Goal: Find specific page/section: Find specific page/section

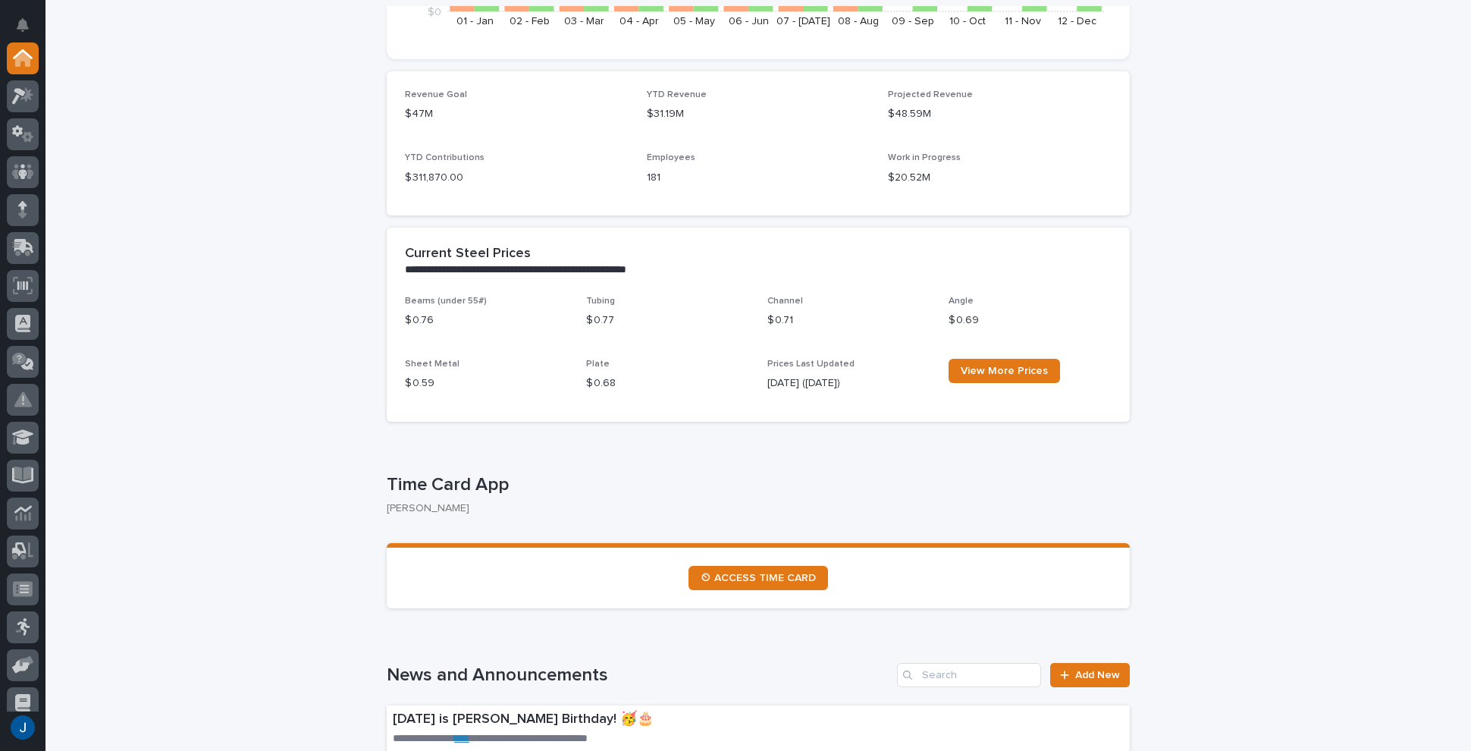
scroll to position [531, 0]
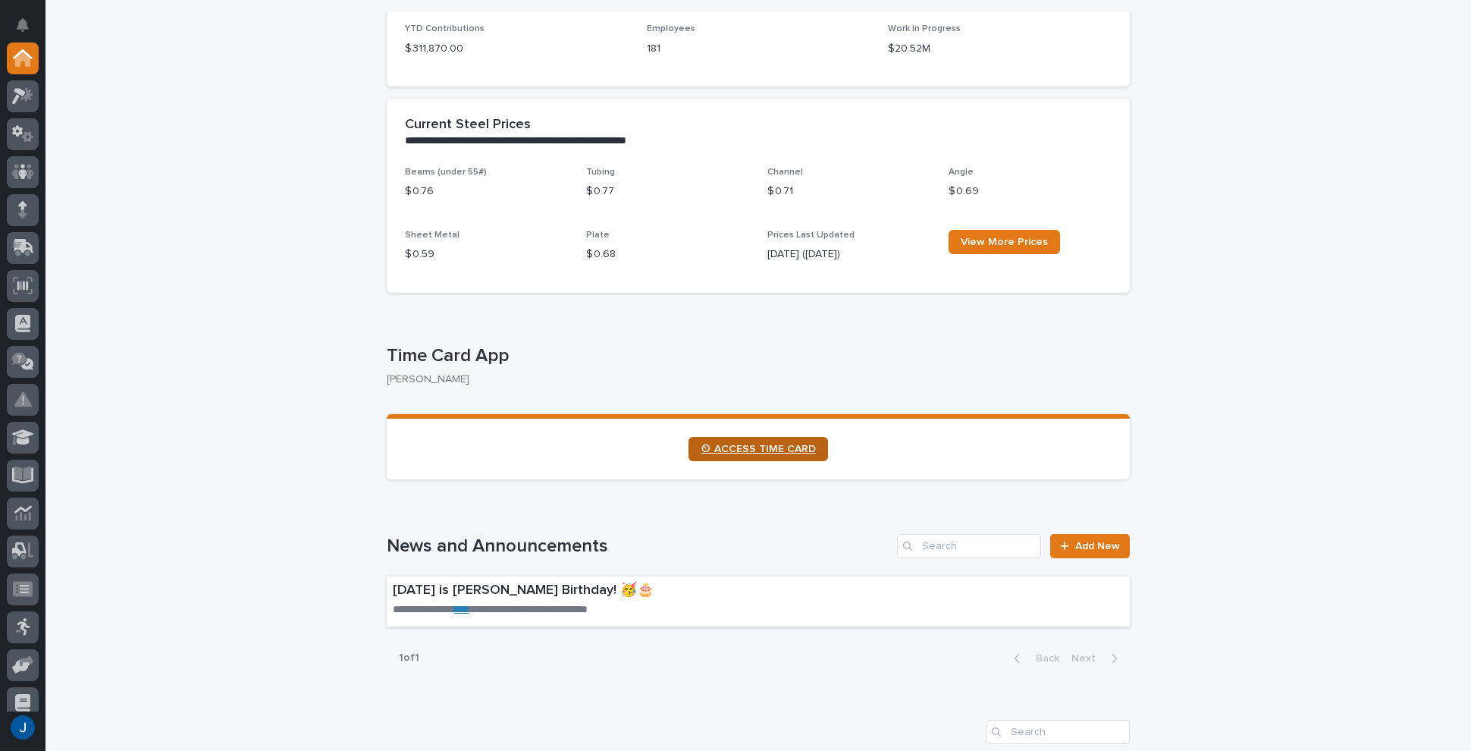
click at [770, 447] on span "⏲ ACCESS TIME CARD" at bounding box center [758, 449] width 115 height 11
click at [21, 93] on icon at bounding box center [19, 96] width 14 height 17
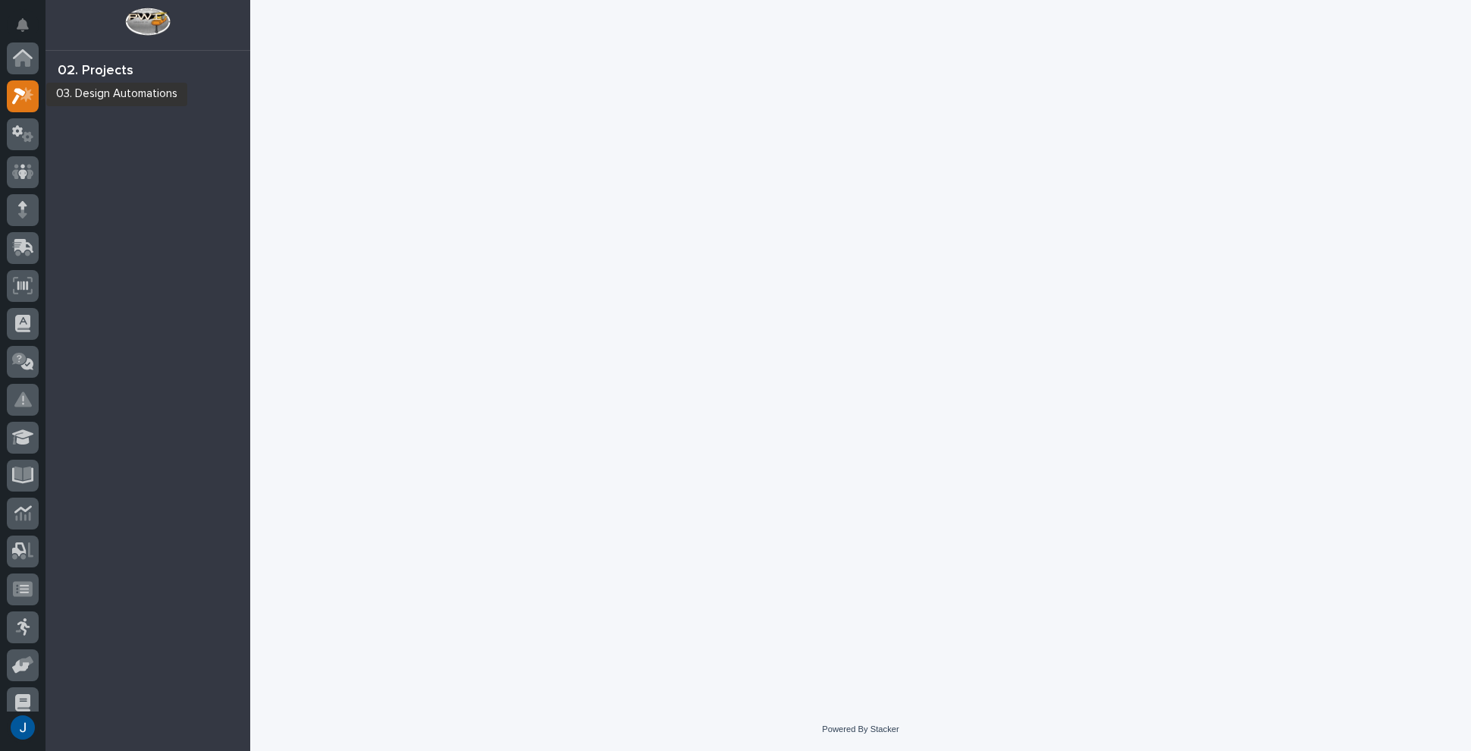
scroll to position [38, 0]
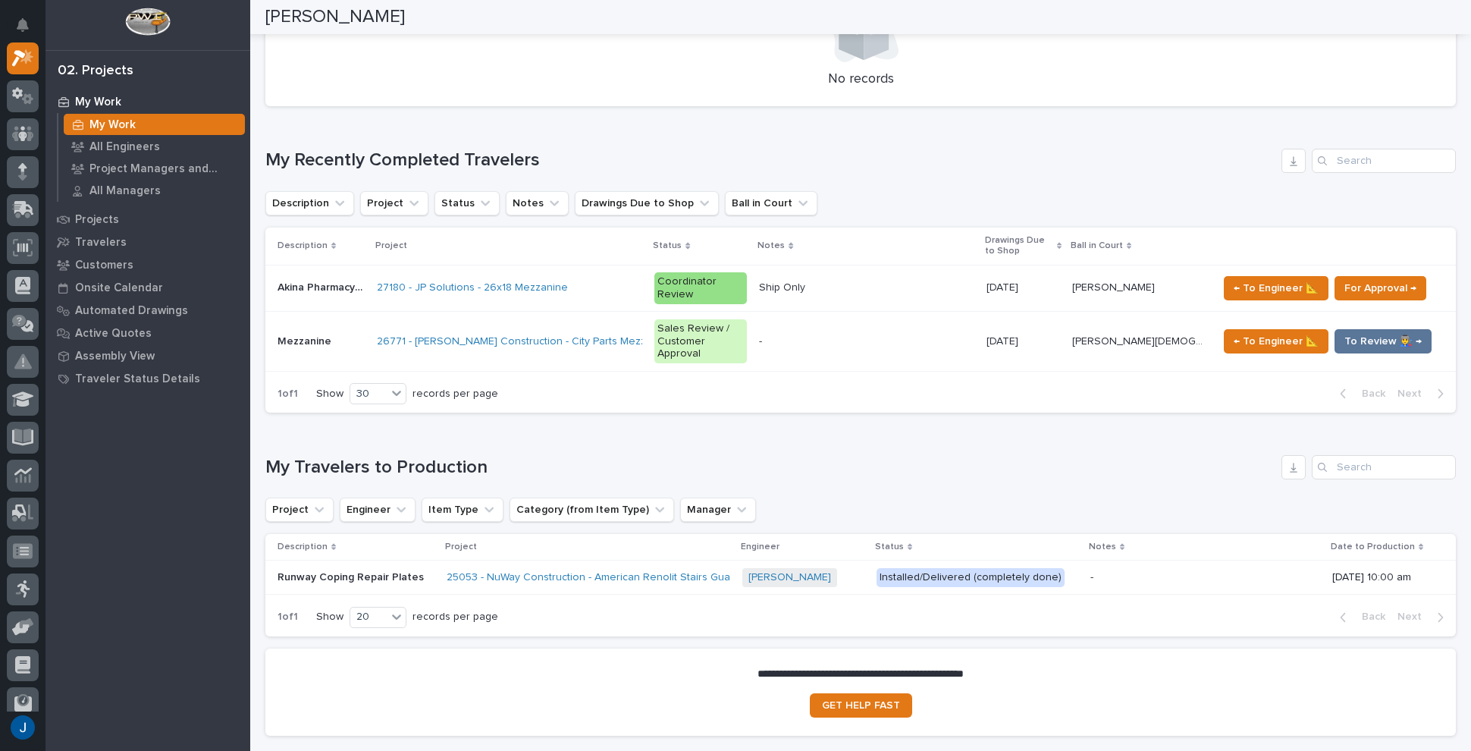
scroll to position [758, 0]
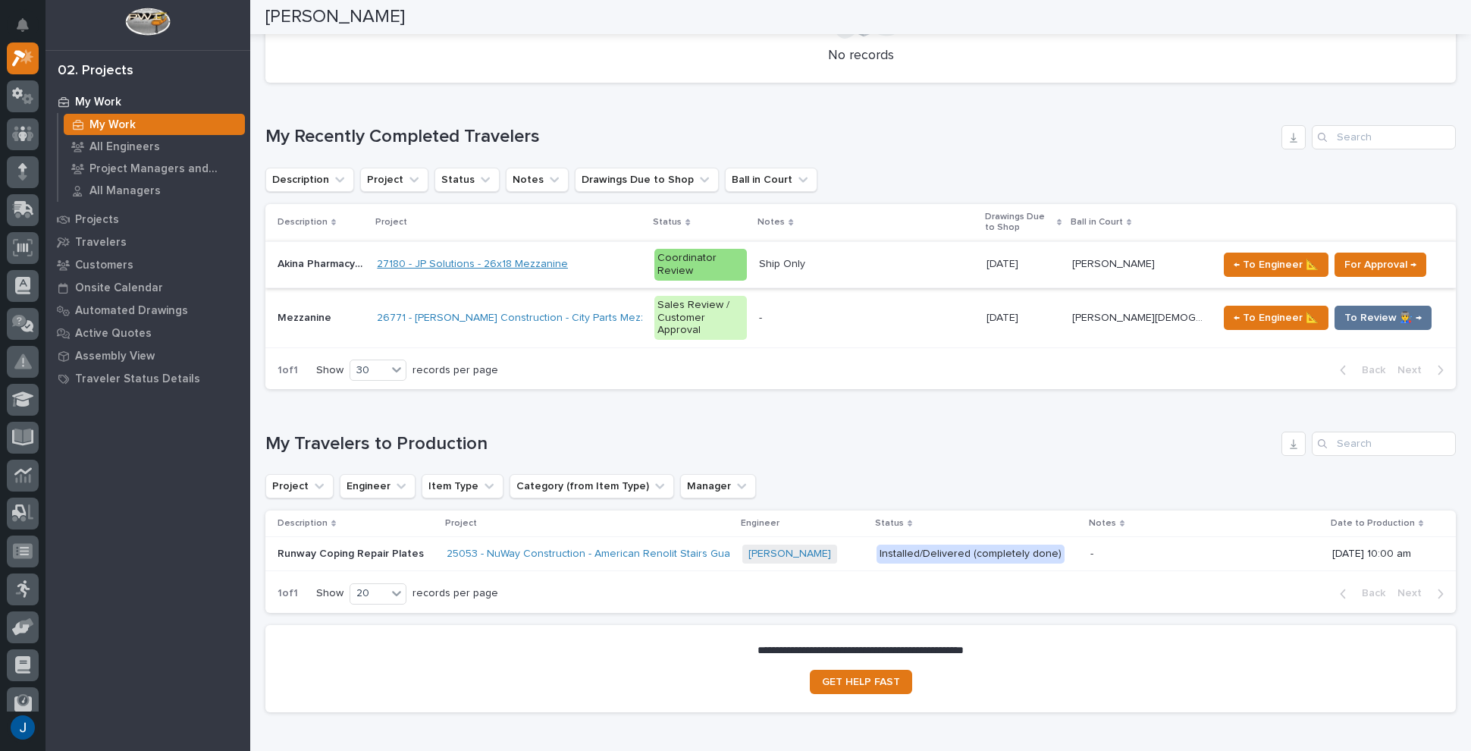
click at [482, 258] on link "27180 - JP Solutions - 26x18 Mezzanine" at bounding box center [472, 264] width 191 height 13
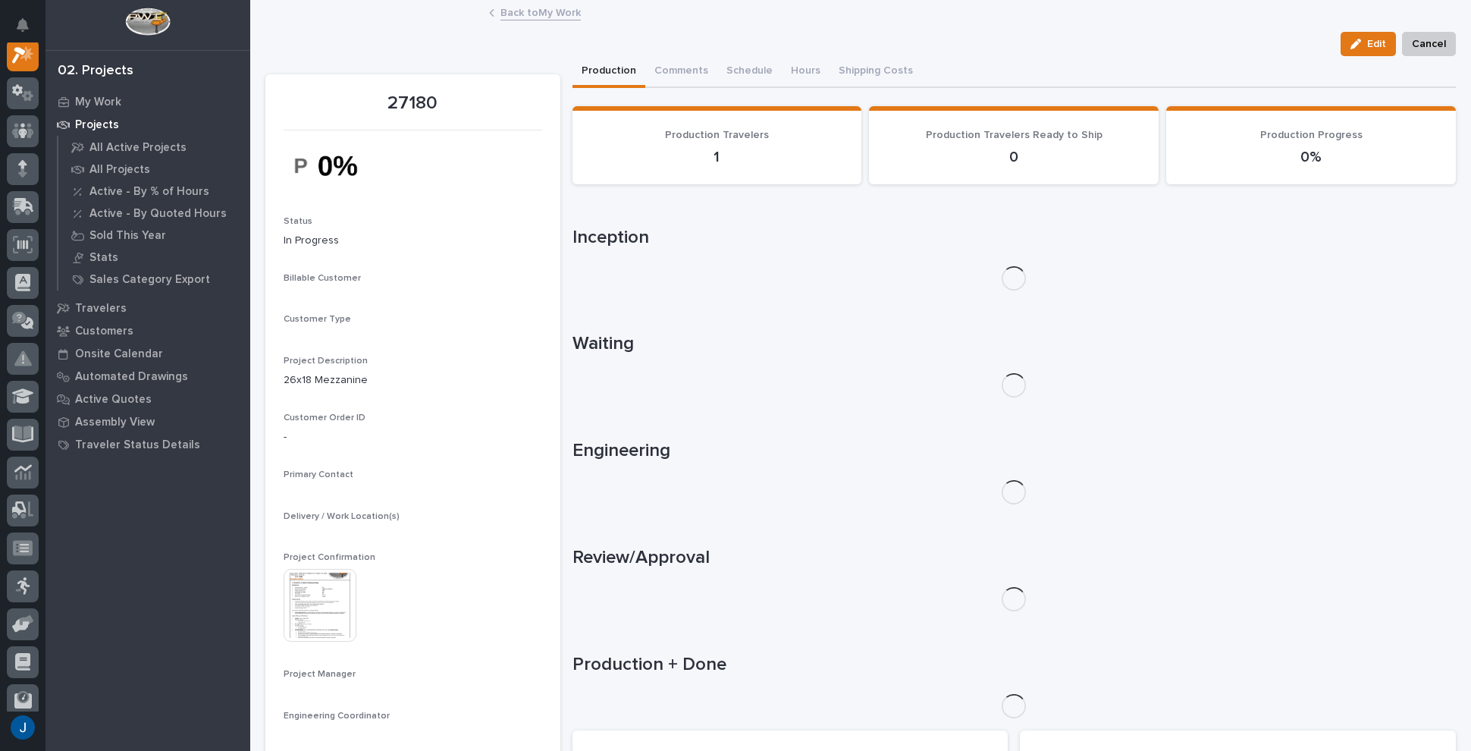
scroll to position [38, 0]
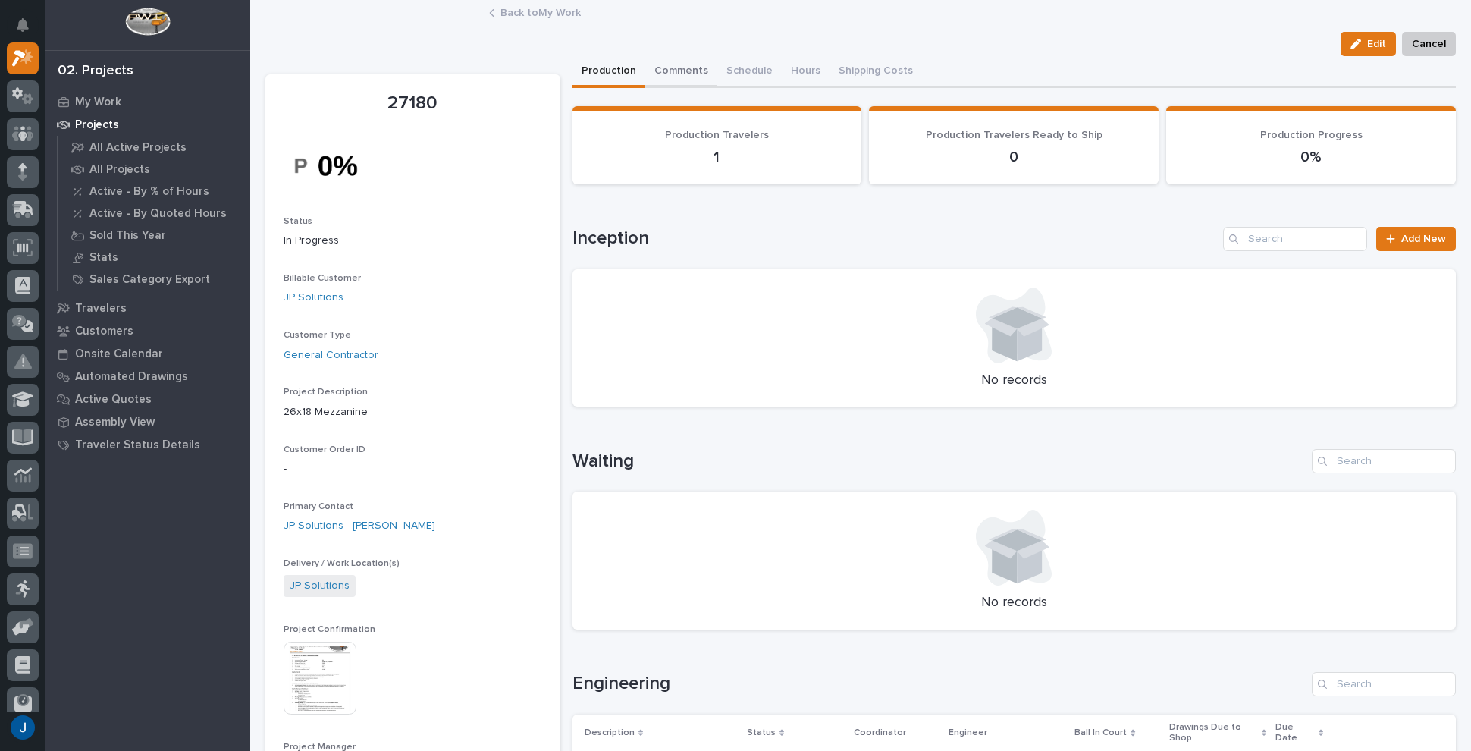
click at [680, 68] on button "Comments" at bounding box center [681, 72] width 72 height 32
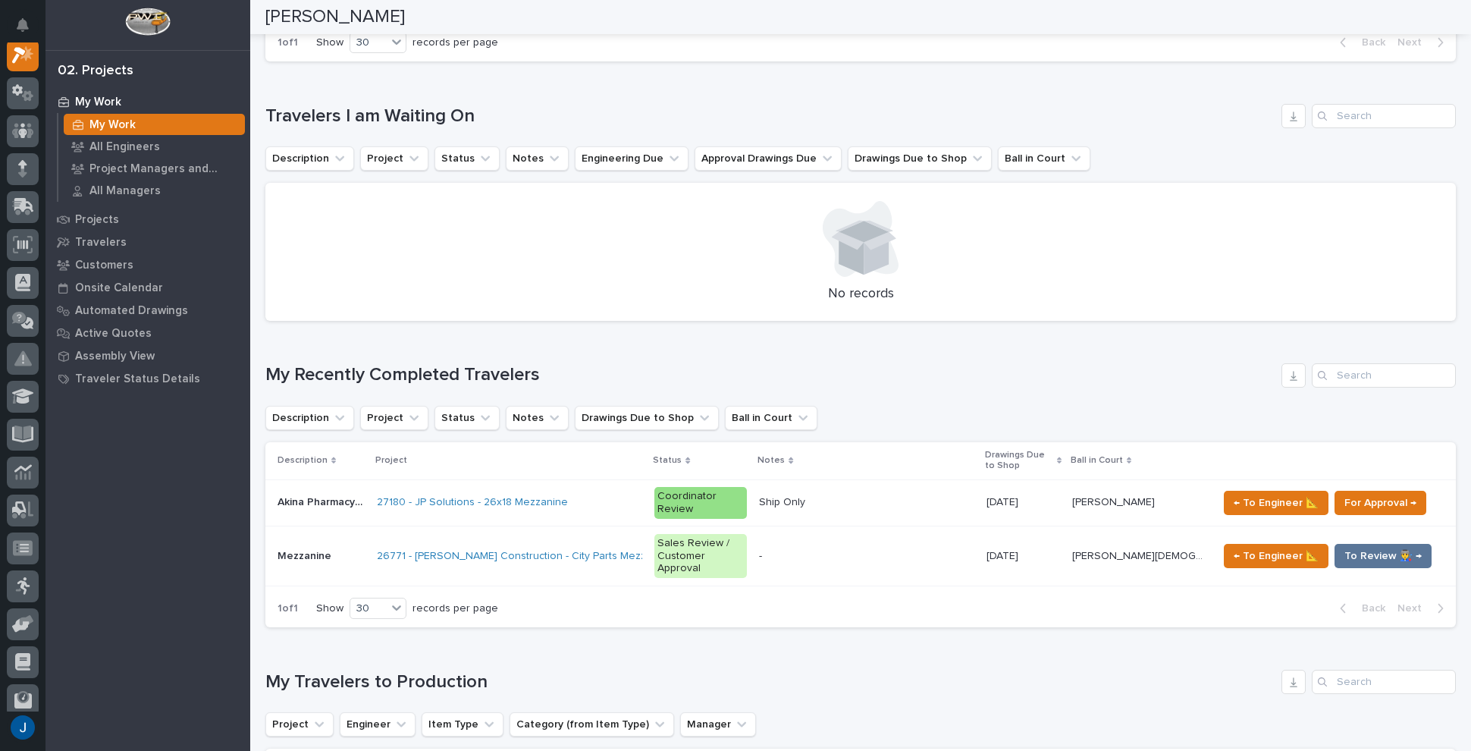
scroll to position [531, 0]
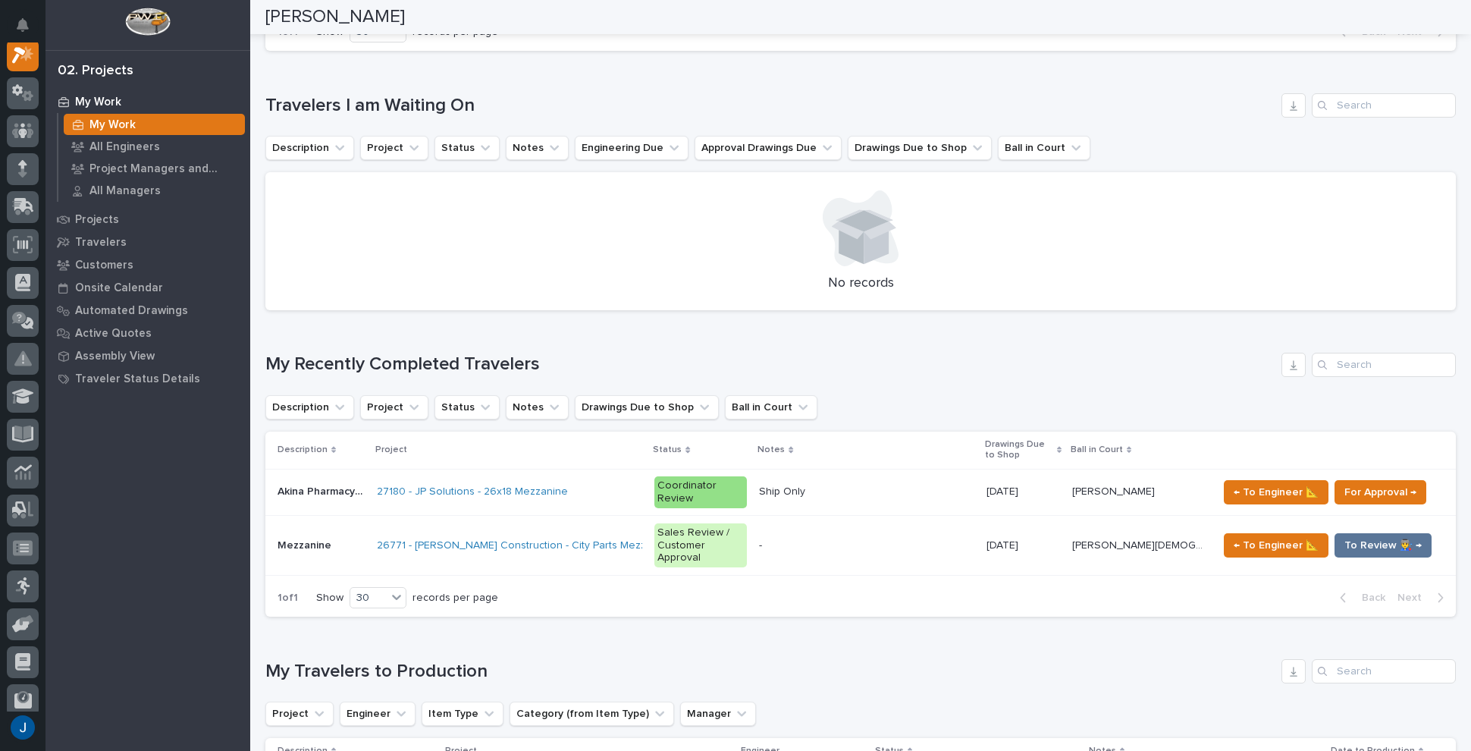
click at [288, 482] on p "Akina Pharmacy Mezzanine Addition" at bounding box center [322, 490] width 90 height 16
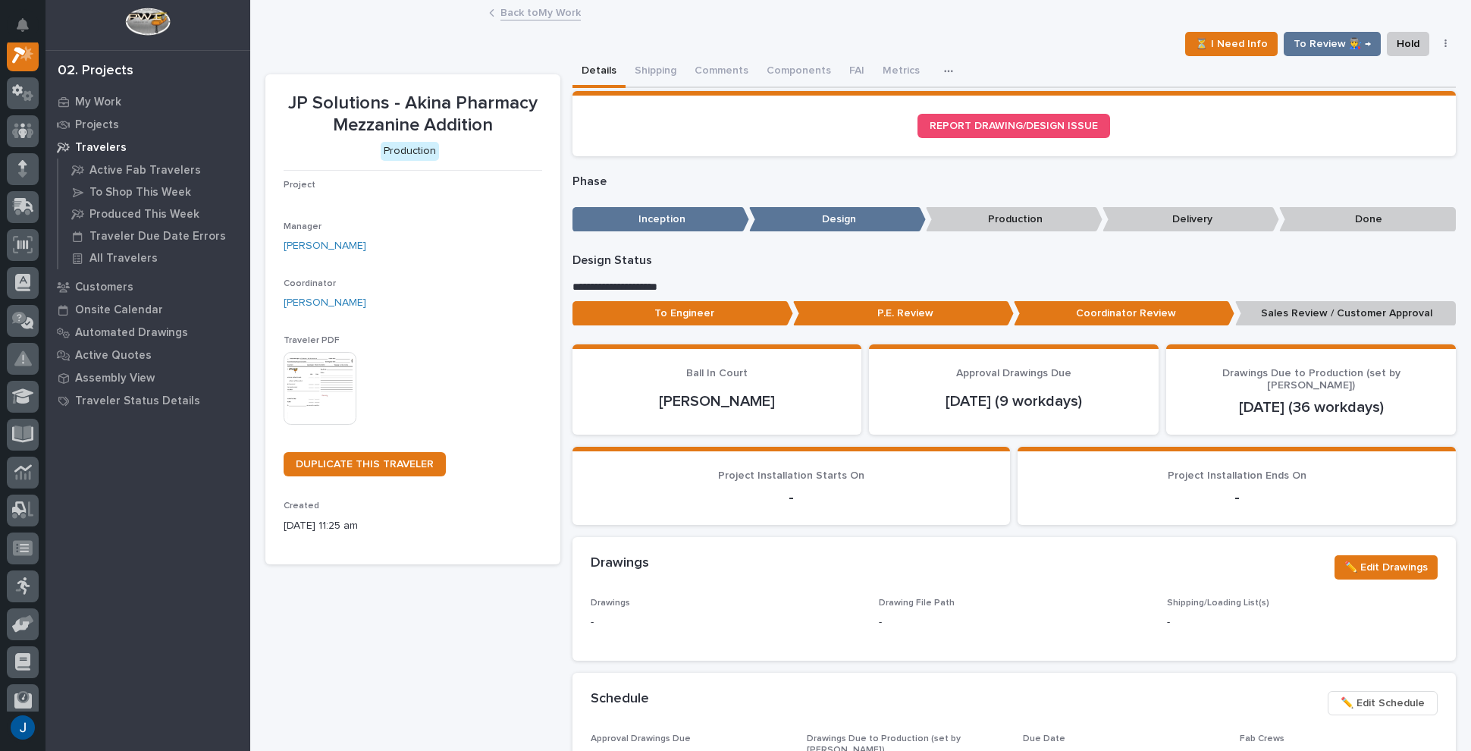
scroll to position [38, 0]
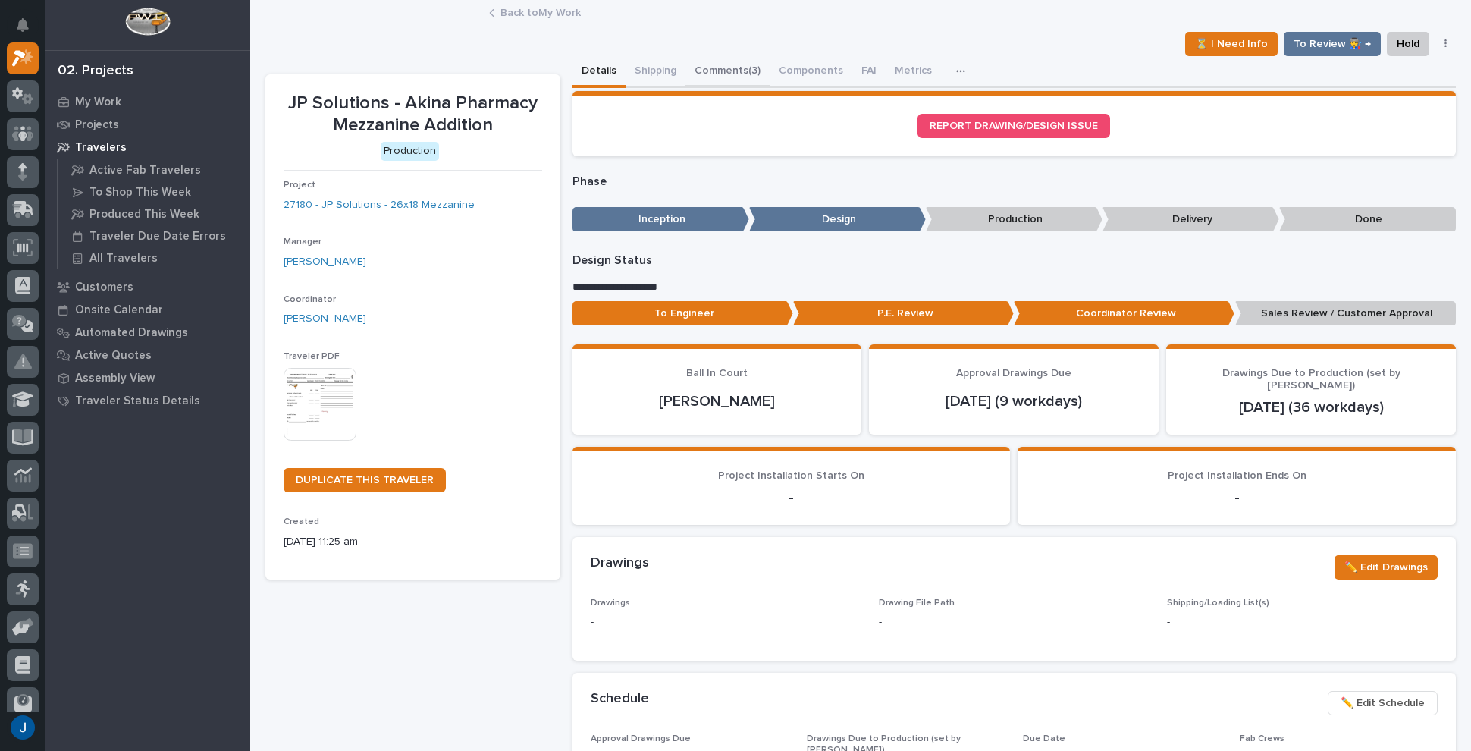
click at [708, 67] on button "Comments (3)" at bounding box center [727, 72] width 84 height 32
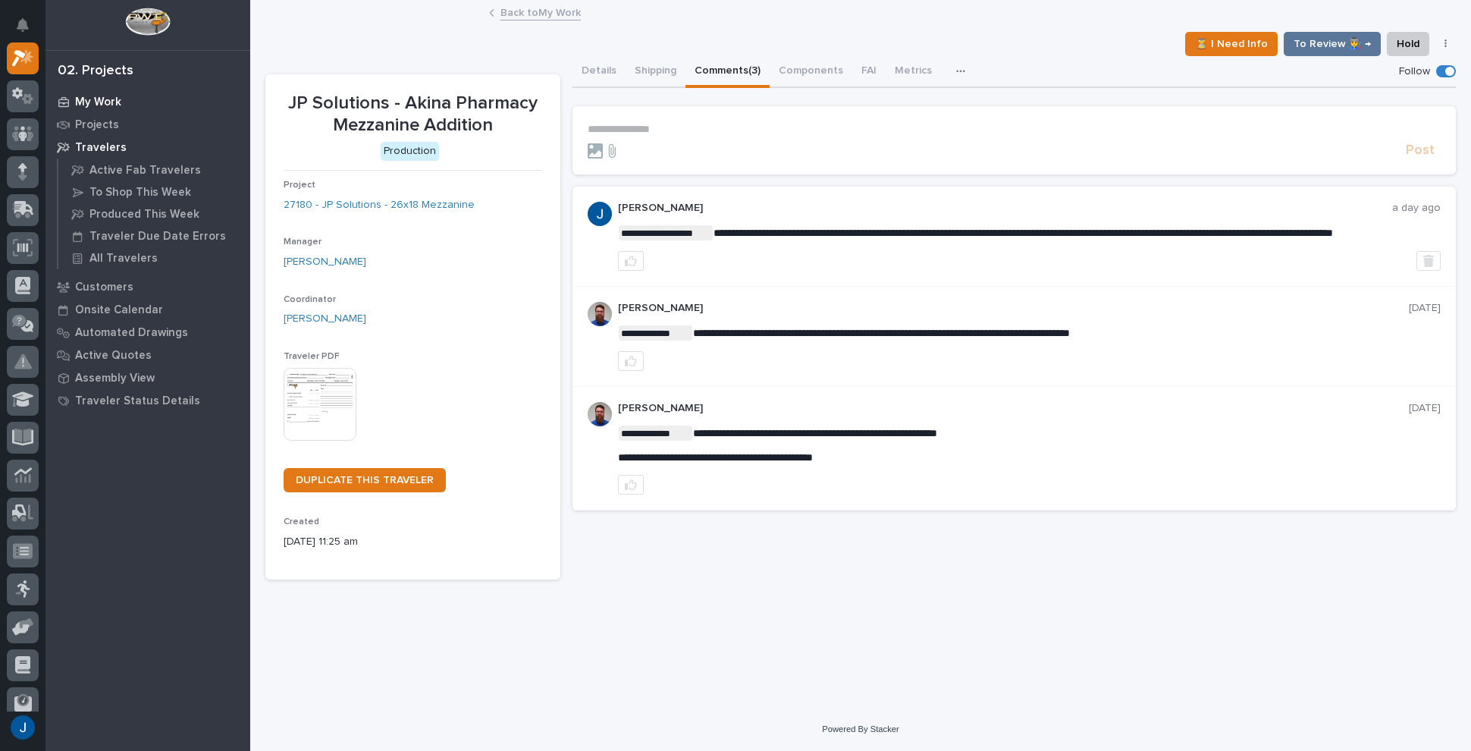
click at [90, 99] on p "My Work" at bounding box center [98, 103] width 46 height 14
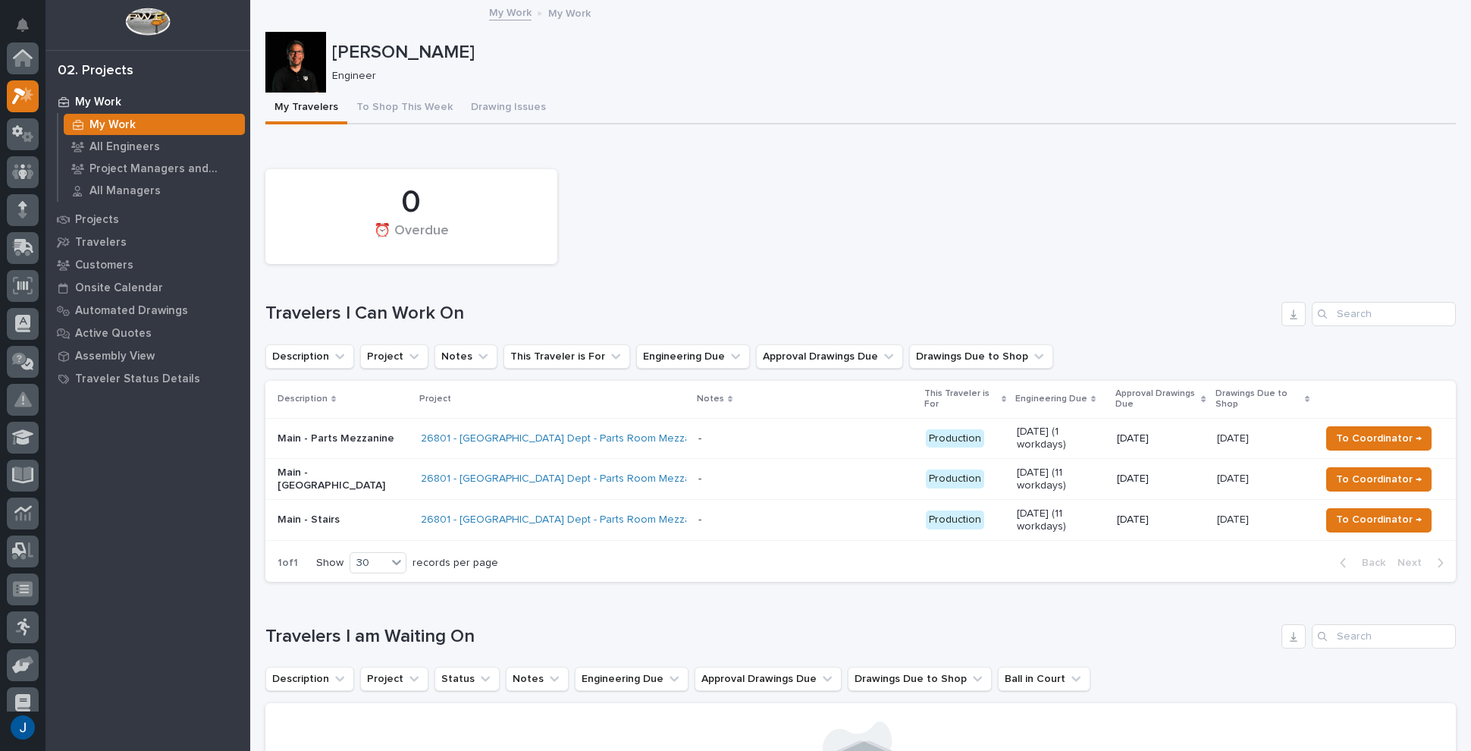
scroll to position [38, 0]
